Goal: Transaction & Acquisition: Purchase product/service

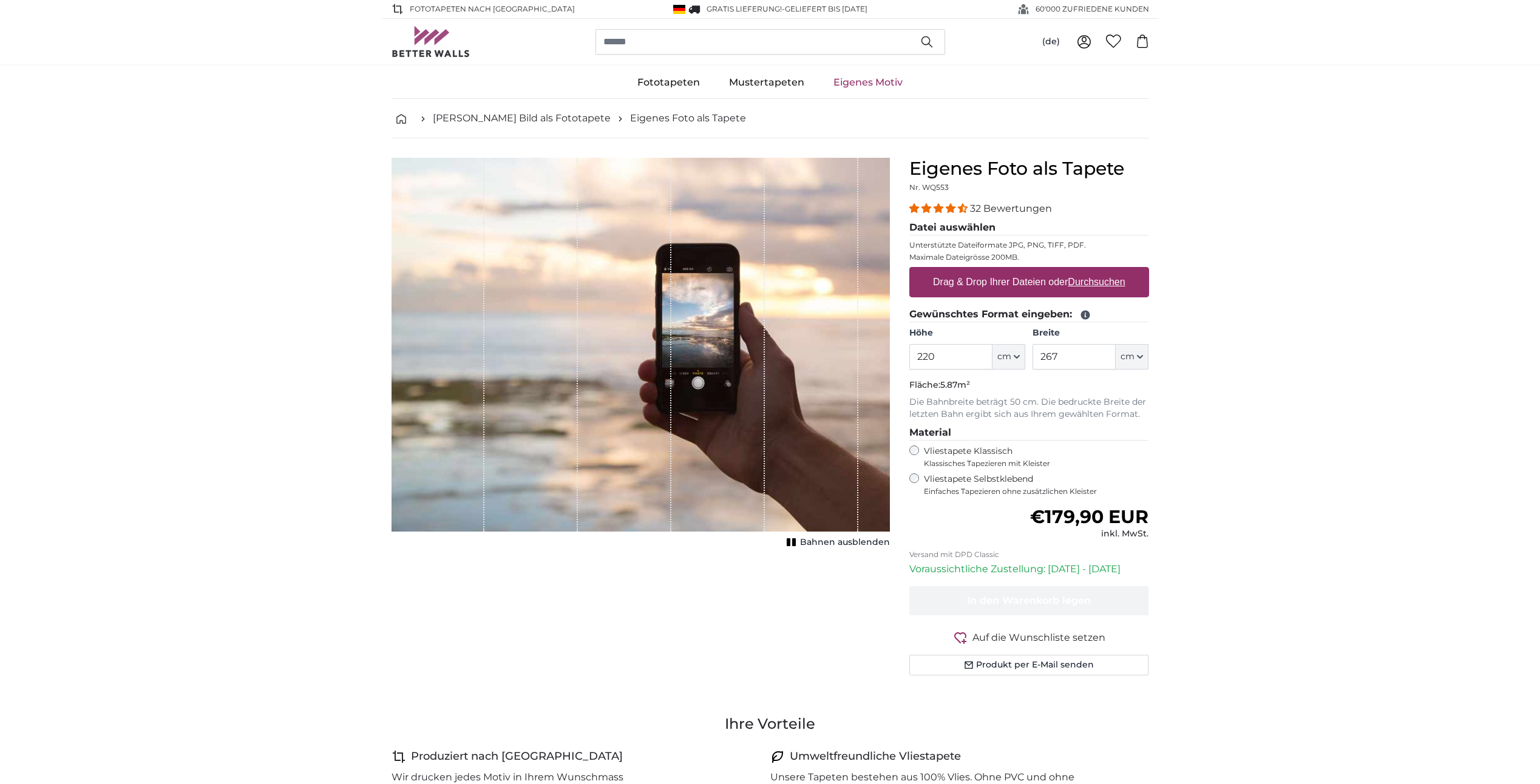
type input "220"
click at [1073, 360] on input "267" at bounding box center [1074, 357] width 83 height 25
drag, startPoint x: 1057, startPoint y: 357, endPoint x: 1004, endPoint y: 357, distance: 53.0
click at [1003, 357] on div "Höhe 220 ft cm Centimeter (cm) Inches (inch) Feet (ft. in.) Breite 267 ft cm Ce…" at bounding box center [1029, 348] width 240 height 42
type input "140"
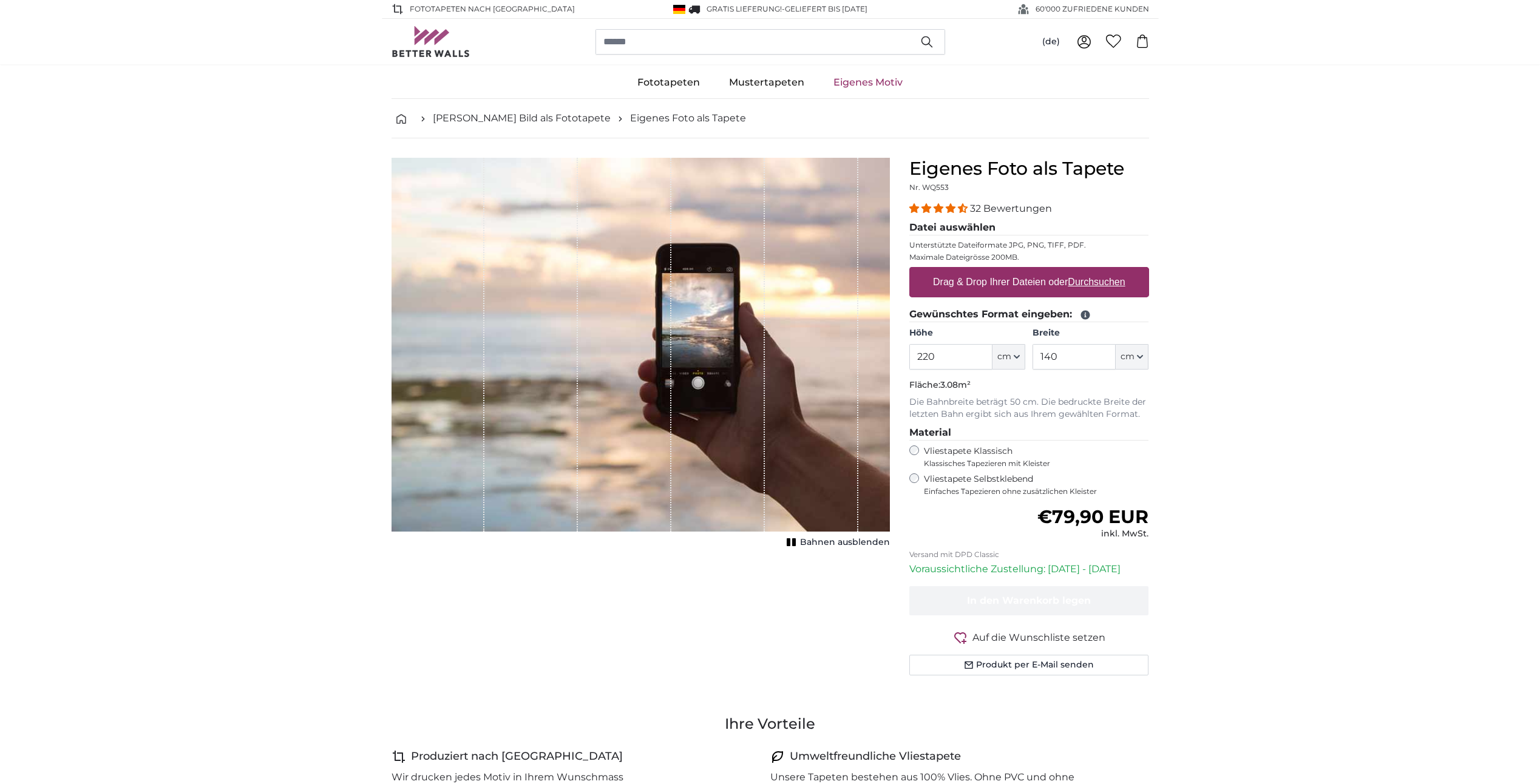
click at [1022, 207] on span "32 Bewertungen" at bounding box center [1011, 208] width 82 height 12
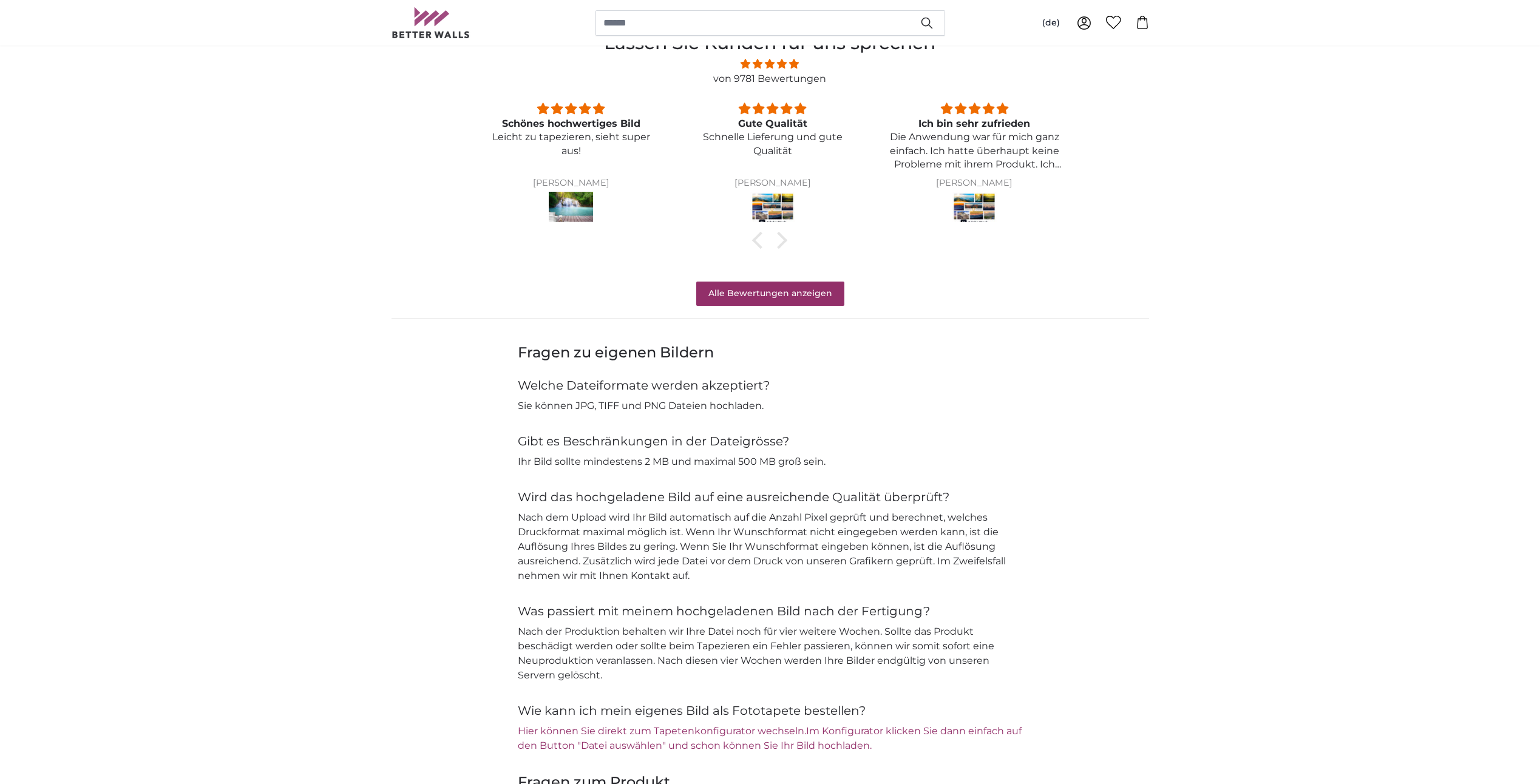
scroll to position [884, 0]
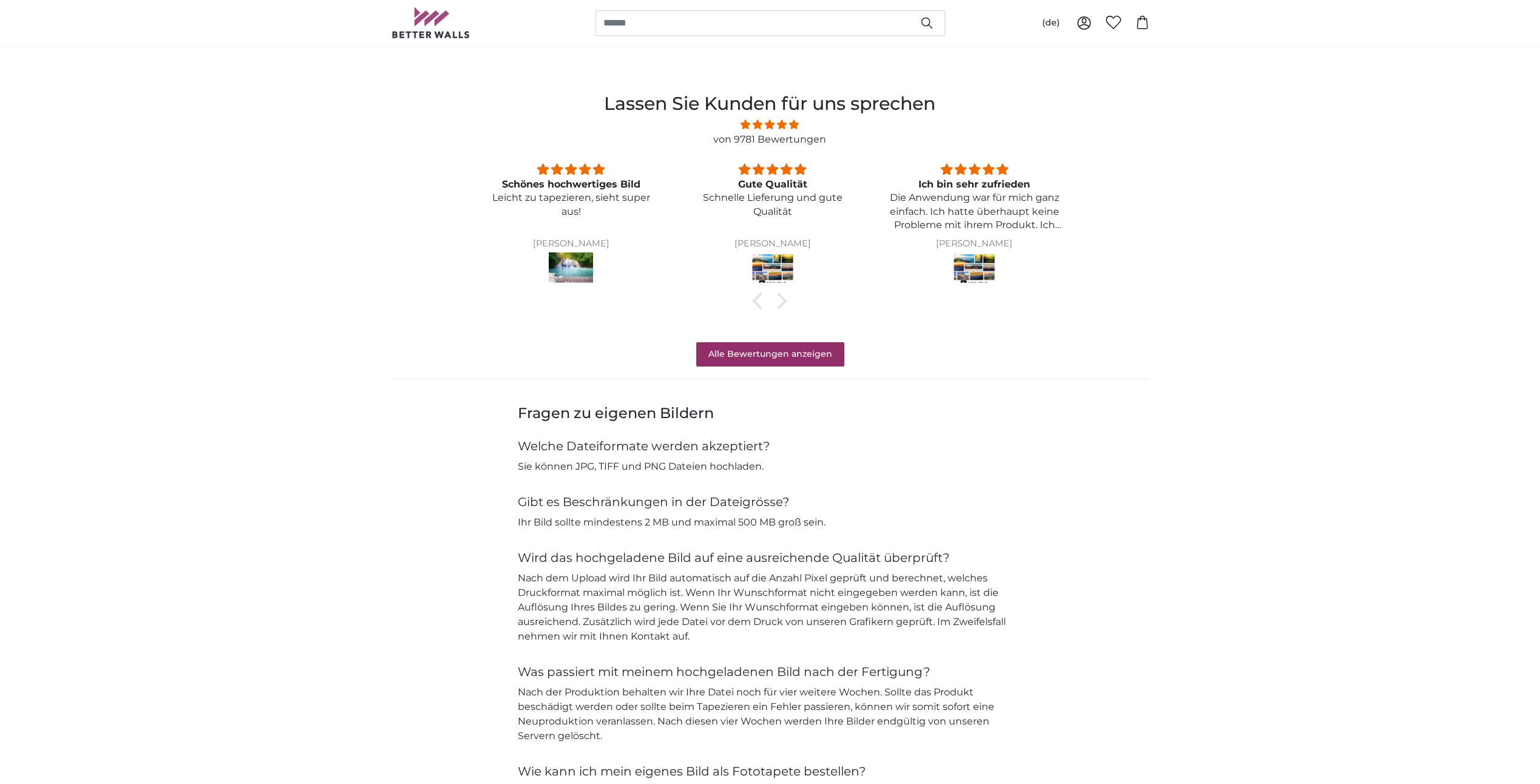
click at [588, 262] on img at bounding box center [572, 269] width 45 height 34
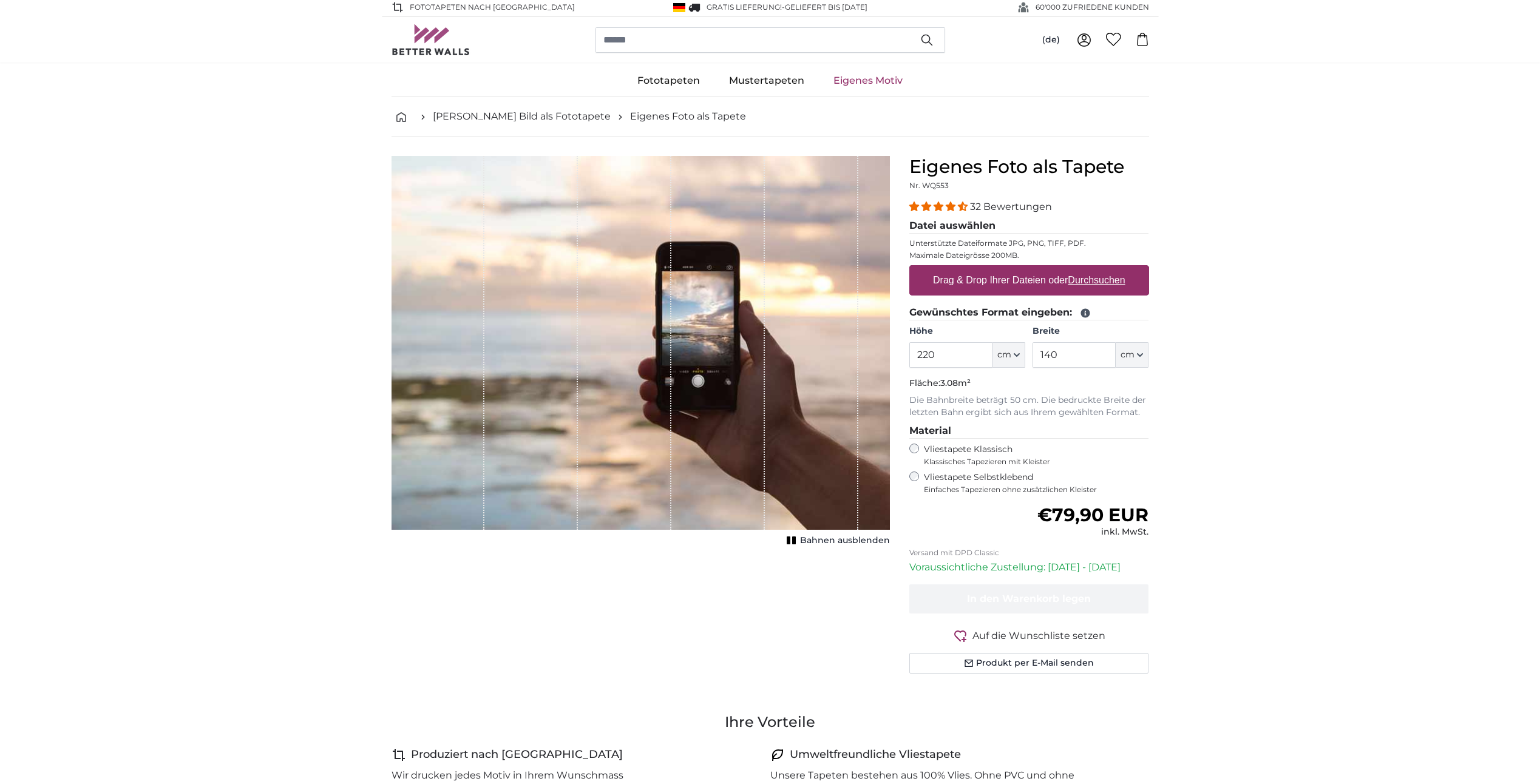
scroll to position [0, 0]
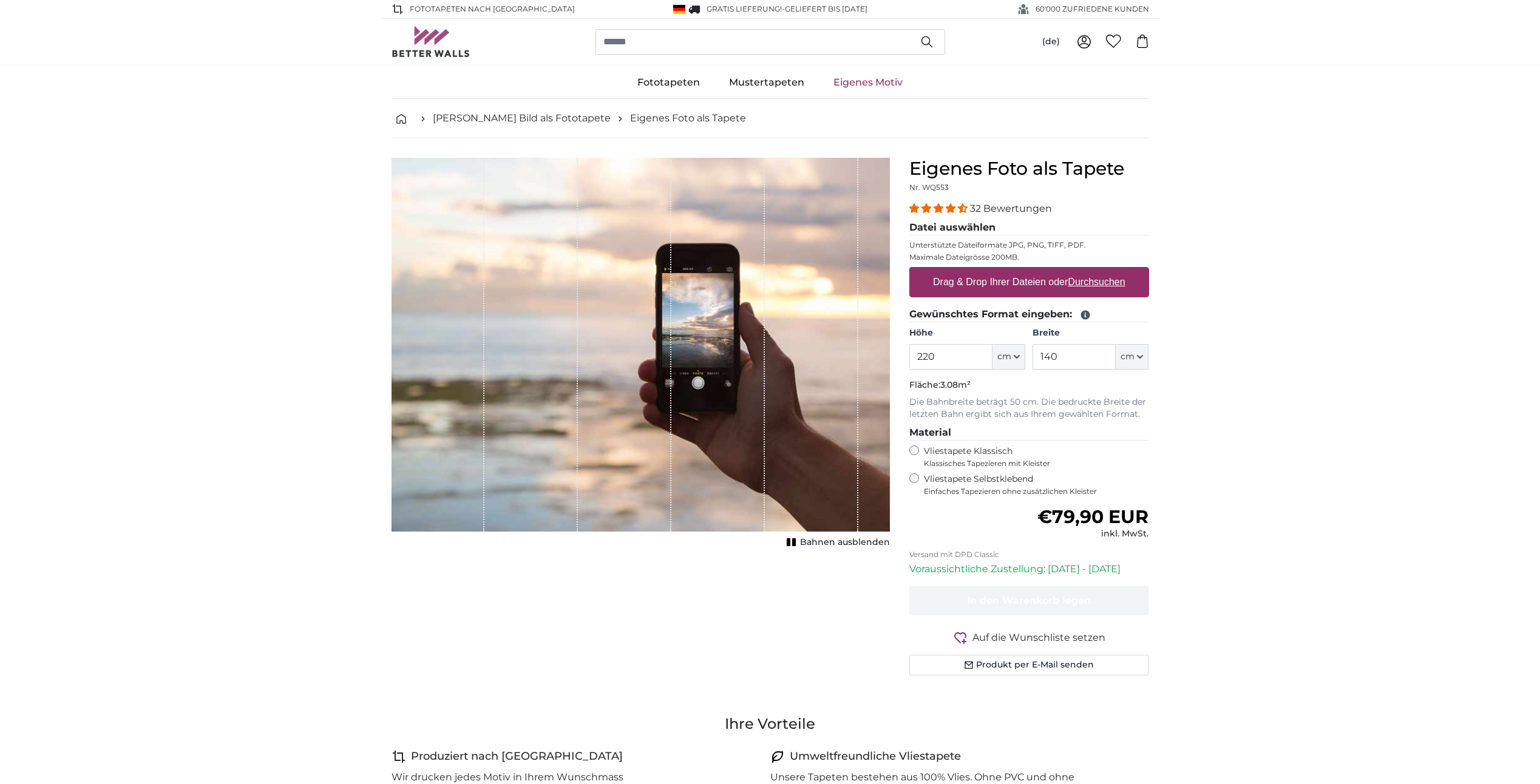
click at [1086, 280] on u "Durchsuchen" at bounding box center [1097, 282] width 57 height 10
click at [1086, 271] on input "Drag & Drop Ihrer Dateien oder Durchsuchen" at bounding box center [1029, 269] width 240 height 3
